Goal: Information Seeking & Learning: Check status

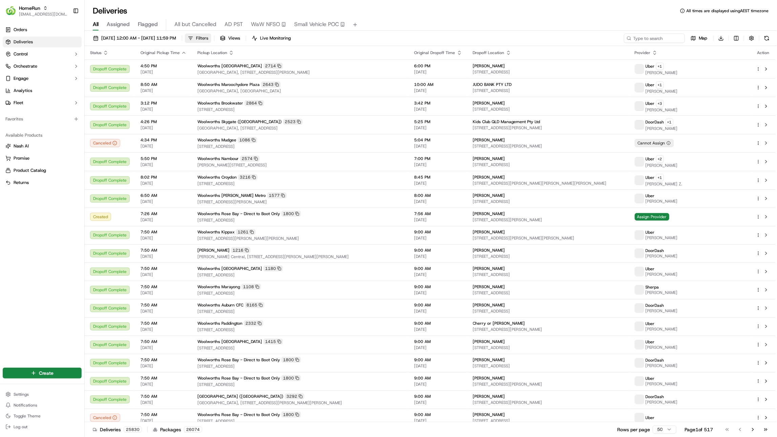
click at [208, 40] on span "Filters" at bounding box center [202, 38] width 12 height 6
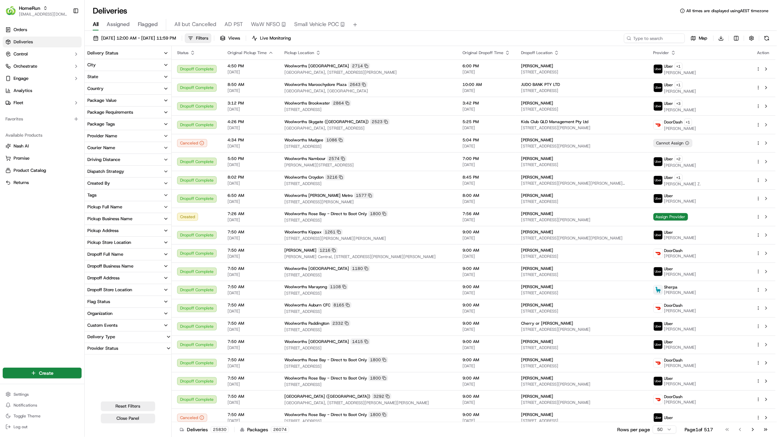
click at [126, 195] on button "Tags" at bounding box center [128, 196] width 87 height 12
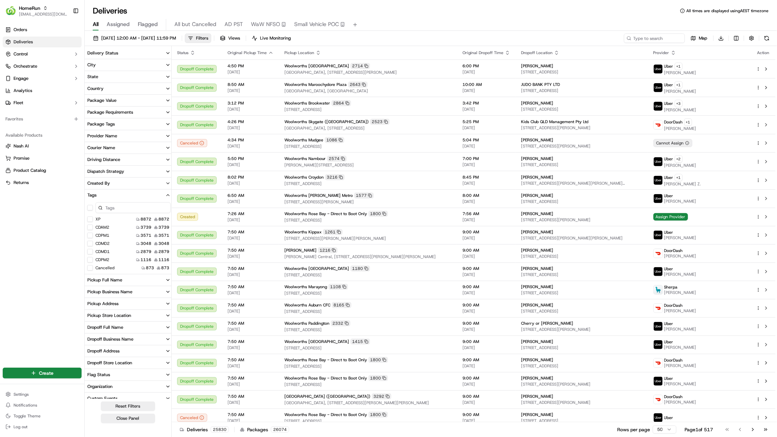
click at [126, 195] on button "Tags" at bounding box center [129, 196] width 89 height 12
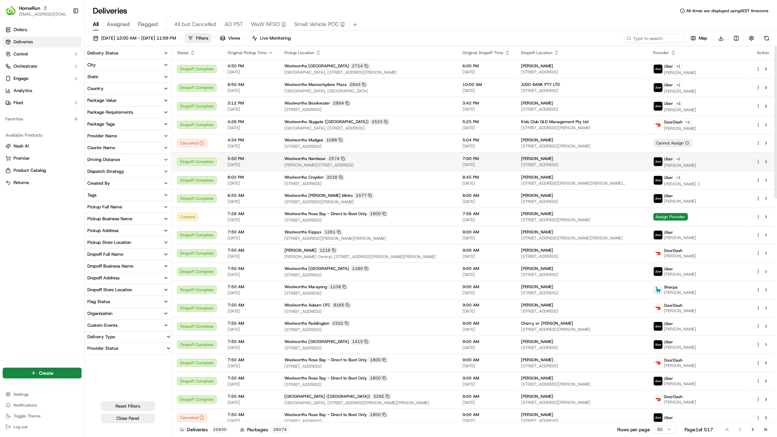
click at [412, 163] on span "[PERSON_NAME][STREET_ADDRESS]" at bounding box center [367, 164] width 167 height 5
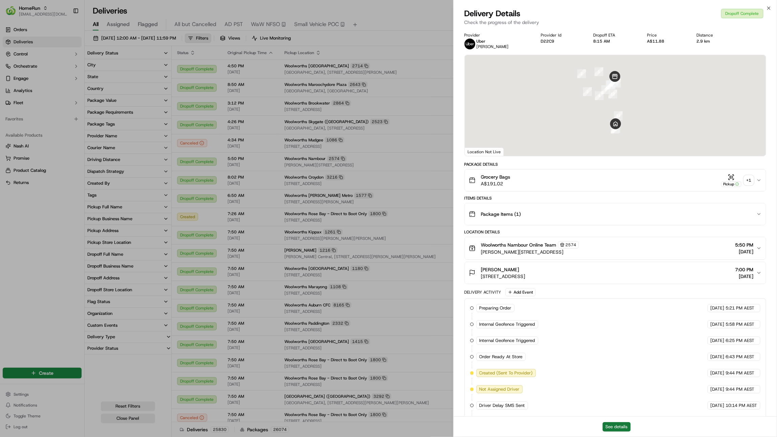
click at [619, 426] on button "See details" at bounding box center [616, 426] width 28 height 9
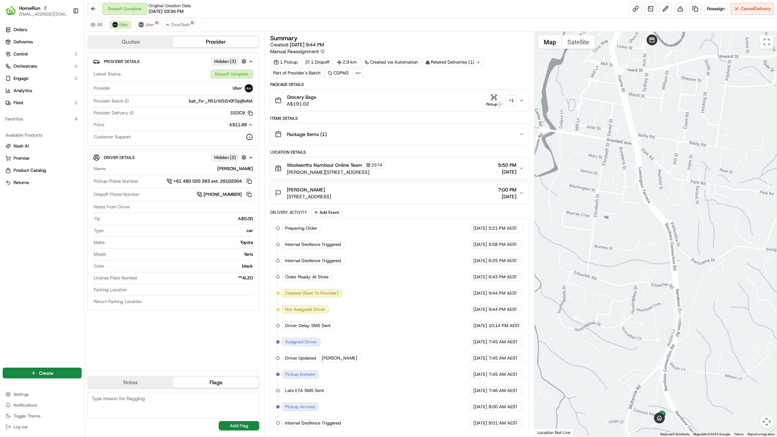
click at [356, 74] on icon at bounding box center [358, 73] width 6 height 6
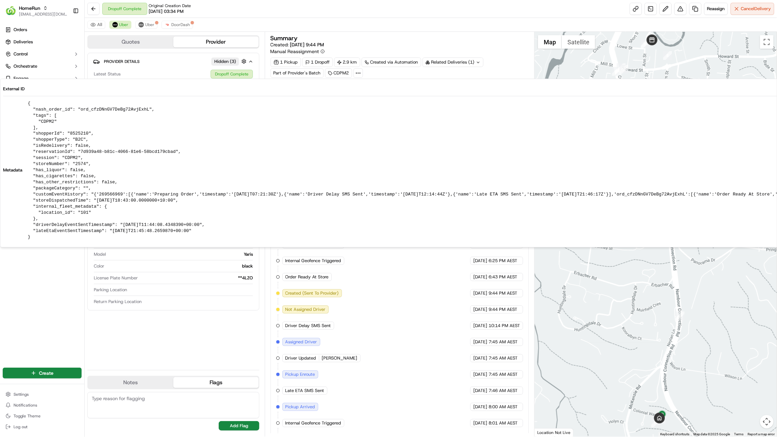
click at [68, 142] on pre "{ "nash_order_id": "ord_cfzDNnGV7DeBg72AvjExhL", "tags": [ "CDPM2" ], "shopperI…" at bounding box center [448, 171] width 840 height 140
click at [72, 139] on pre "{ "nash_order_id": "ord_cfzDNnGV7DeBg72AvjExhL", "tags": [ "CDPM2" ], "shopperI…" at bounding box center [448, 171] width 840 height 140
click at [175, 327] on div "Provider Details Hidden ( 3 ) Latest Status Dropoff Complete Provider Uber Prov…" at bounding box center [173, 209] width 172 height 312
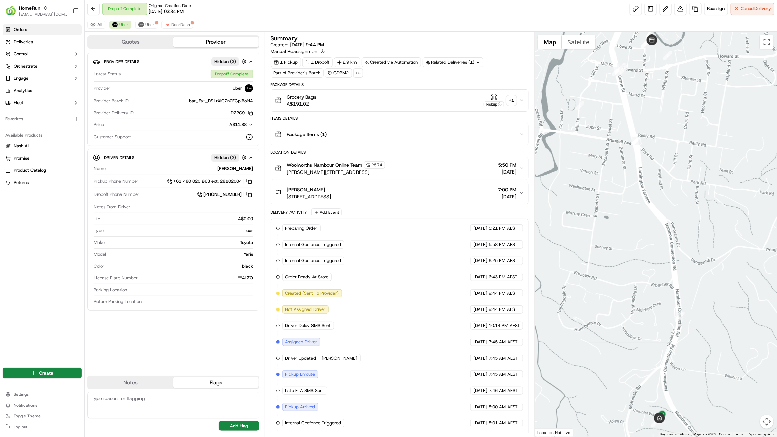
click at [40, 32] on link "Orders" at bounding box center [42, 29] width 79 height 11
